Goal: Information Seeking & Learning: Learn about a topic

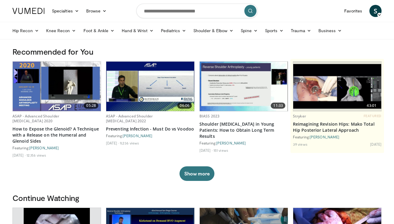
click at [376, 11] on span "S" at bounding box center [376, 11] width 12 height 12
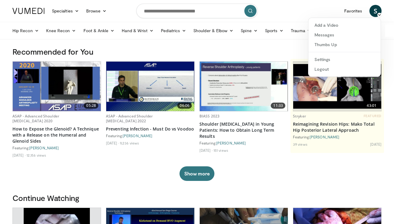
click at [169, 53] on h3 "Recommended for You" at bounding box center [196, 52] width 369 height 10
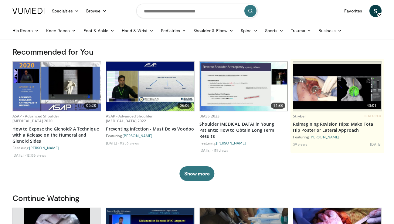
click at [376, 8] on span "S" at bounding box center [376, 11] width 12 height 12
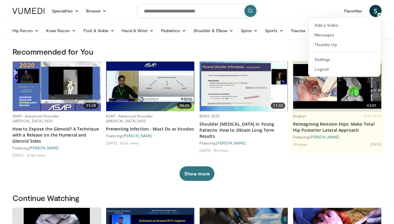
click at [286, 14] on nav "Specialties Adult & Family Medicine Allergy, [MEDICAL_DATA], Immunology Anesthe…" at bounding box center [197, 11] width 377 height 22
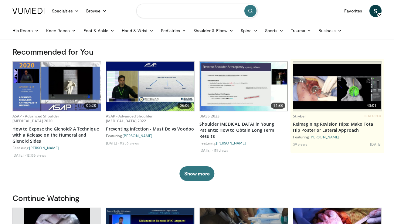
click at [207, 9] on input "Search topics, interventions" at bounding box center [196, 11] width 121 height 15
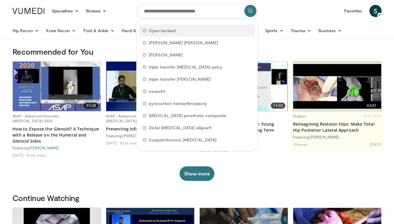
click at [154, 30] on span "Open bankart" at bounding box center [162, 31] width 27 height 6
type input "**********"
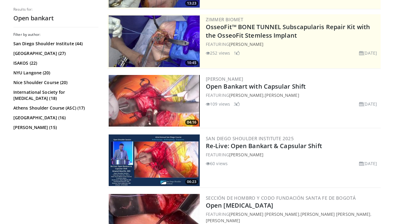
scroll to position [121, 0]
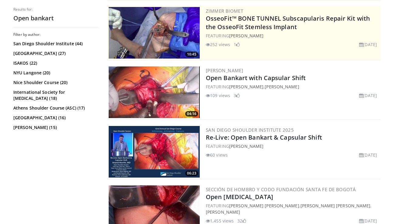
click at [168, 81] on img at bounding box center [154, 93] width 91 height 52
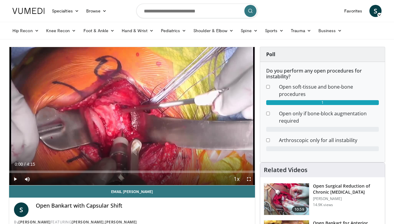
click at [17, 179] on span "Video Player" at bounding box center [15, 179] width 12 height 12
click at [17, 178] on span "Video Player" at bounding box center [15, 179] width 12 height 12
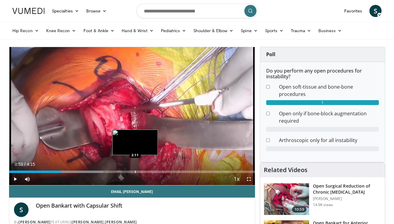
click at [135, 171] on div "Progress Bar" at bounding box center [135, 172] width 1 height 2
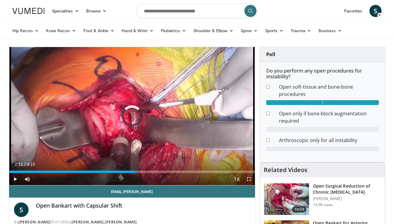
click at [13, 176] on span "Video Player" at bounding box center [15, 179] width 12 height 12
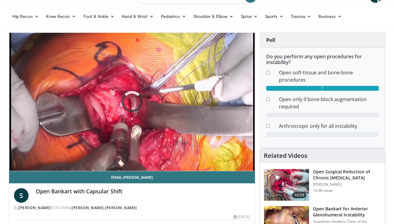
scroll to position [14, 0]
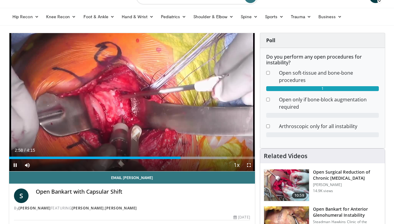
click at [13, 162] on span "Video Player" at bounding box center [15, 165] width 12 height 12
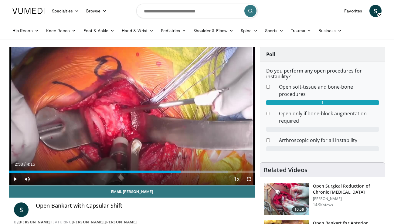
scroll to position [0, 0]
